Goal: Task Accomplishment & Management: Use online tool/utility

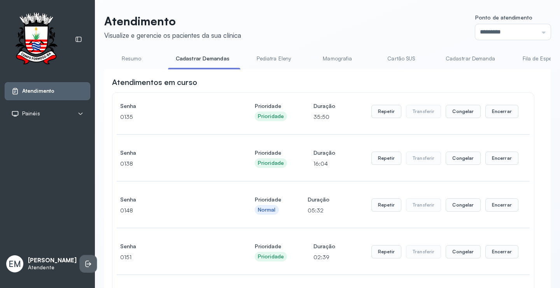
click at [84, 264] on icon at bounding box center [88, 264] width 8 height 8
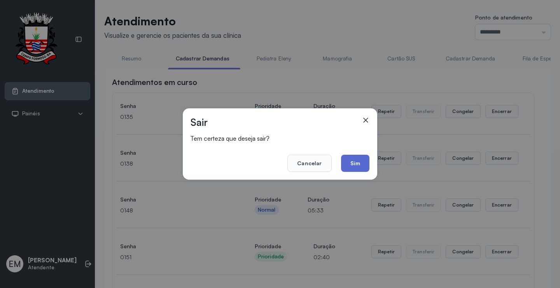
click at [353, 163] on button "Sim" at bounding box center [355, 163] width 28 height 17
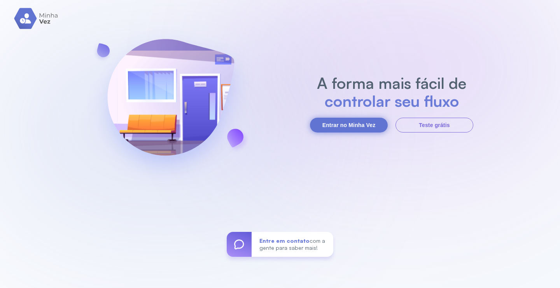
click at [341, 119] on button "Entrar no Minha Vez" at bounding box center [349, 125] width 78 height 15
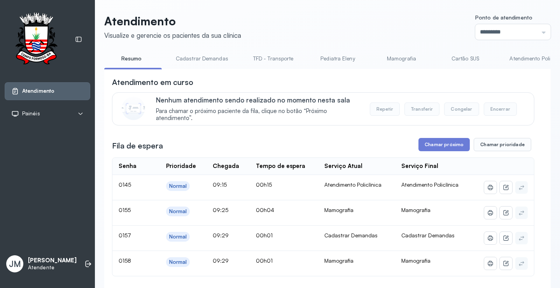
click at [390, 55] on link "Mamografia" at bounding box center [401, 58] width 54 height 13
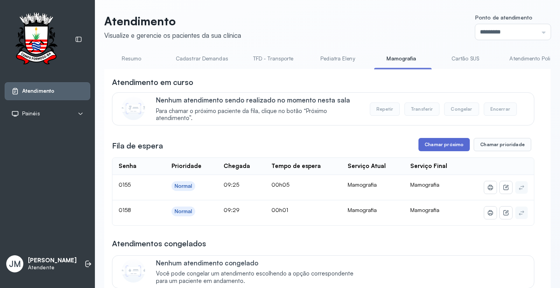
click at [440, 145] on button "Chamar próximo" at bounding box center [444, 144] width 51 height 13
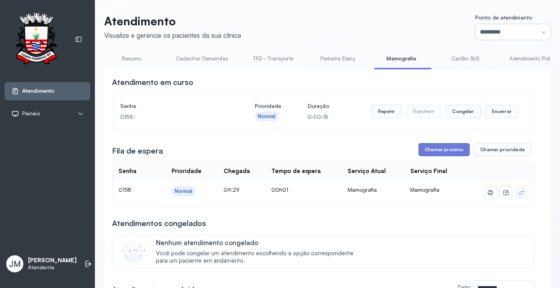
click at [535, 31] on input "*********" at bounding box center [514, 32] width 76 height 16
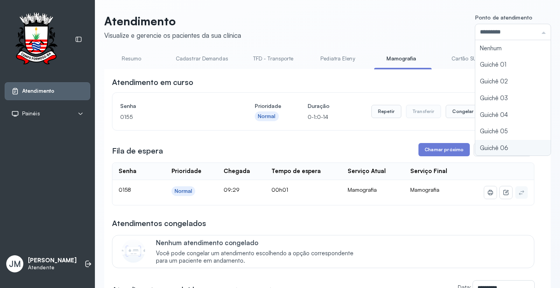
type input "*********"
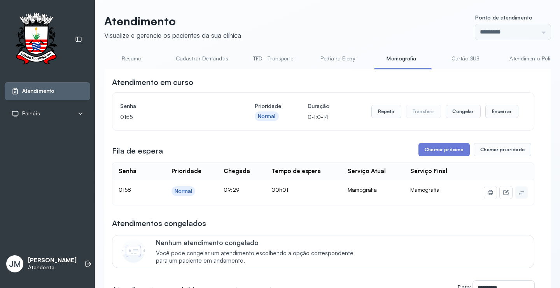
click at [475, 131] on div "Atendimento Visualize e gerencie os pacientes da sua clínica Ponto de atendimen…" at bounding box center [327, 236] width 447 height 444
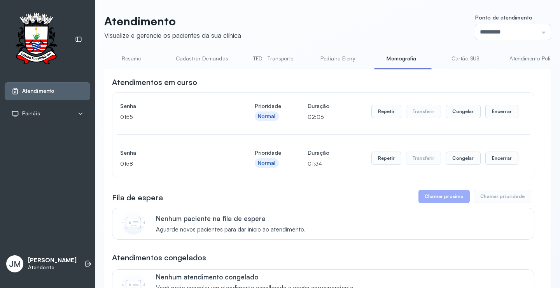
click at [131, 58] on link "Resumo" at bounding box center [131, 58] width 54 height 13
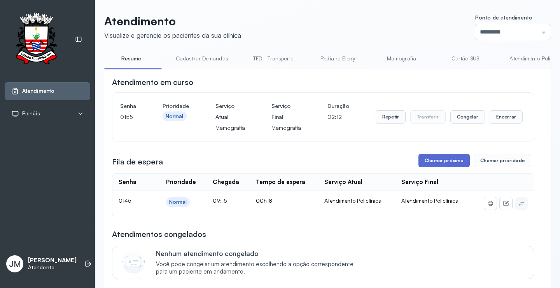
click at [455, 167] on button "Chamar próximo" at bounding box center [444, 160] width 51 height 13
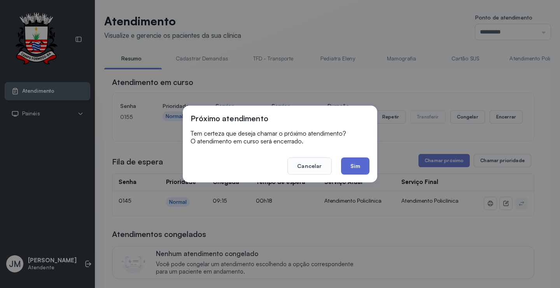
click at [344, 163] on button "Sim" at bounding box center [355, 165] width 28 height 17
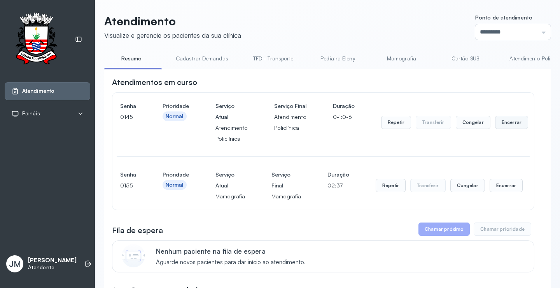
click at [506, 126] on button "Encerrar" at bounding box center [511, 122] width 33 height 13
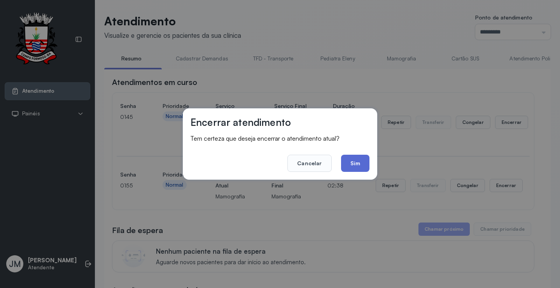
click at [356, 159] on button "Sim" at bounding box center [355, 163] width 28 height 17
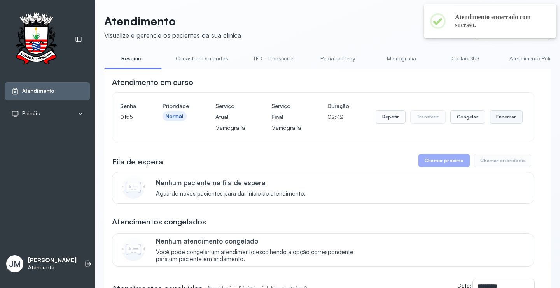
click at [498, 122] on button "Encerrar" at bounding box center [506, 116] width 33 height 13
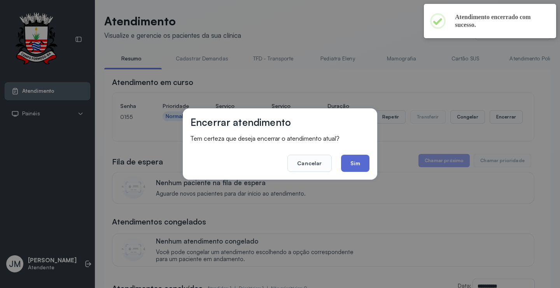
click at [353, 160] on button "Sim" at bounding box center [355, 163] width 28 height 17
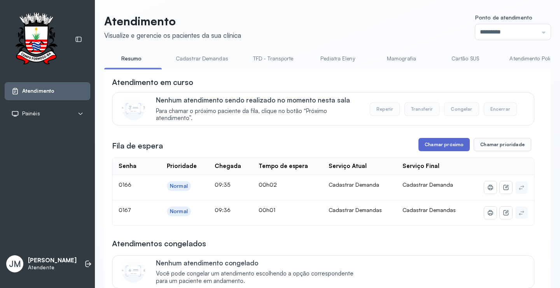
click at [441, 142] on button "Chamar próximo" at bounding box center [444, 144] width 51 height 13
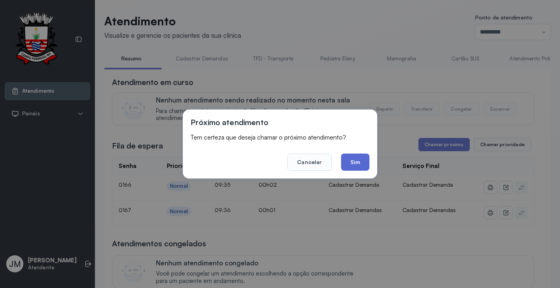
click at [362, 165] on button "Sim" at bounding box center [355, 161] width 28 height 17
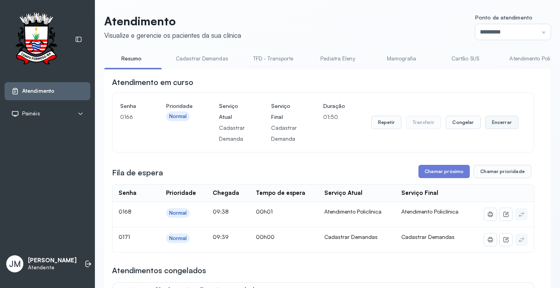
click at [494, 123] on button "Encerrar" at bounding box center [502, 122] width 33 height 13
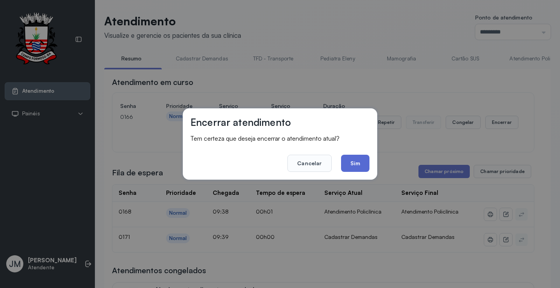
click at [351, 160] on button "Sim" at bounding box center [355, 163] width 28 height 17
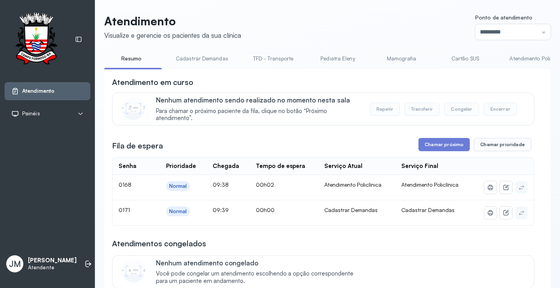
click at [215, 56] on link "Cadastrar Demandas" at bounding box center [202, 58] width 68 height 13
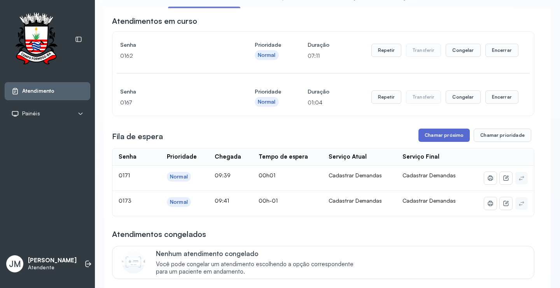
scroll to position [78, 0]
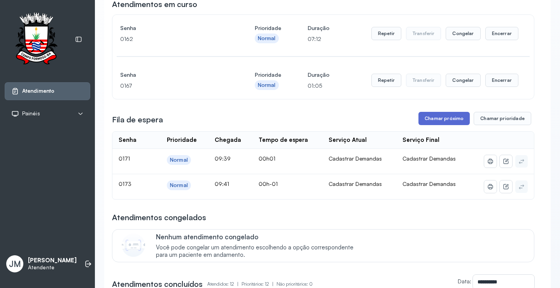
click at [438, 118] on button "Chamar próximo" at bounding box center [444, 118] width 51 height 13
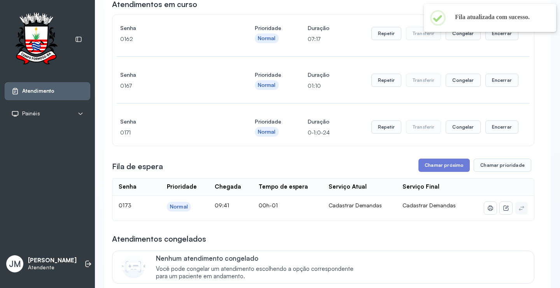
scroll to position [0, 0]
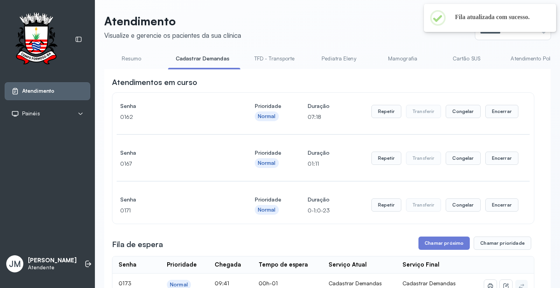
click at [131, 60] on link "Resumo" at bounding box center [131, 58] width 54 height 13
